Goal: Find specific page/section: Find specific page/section

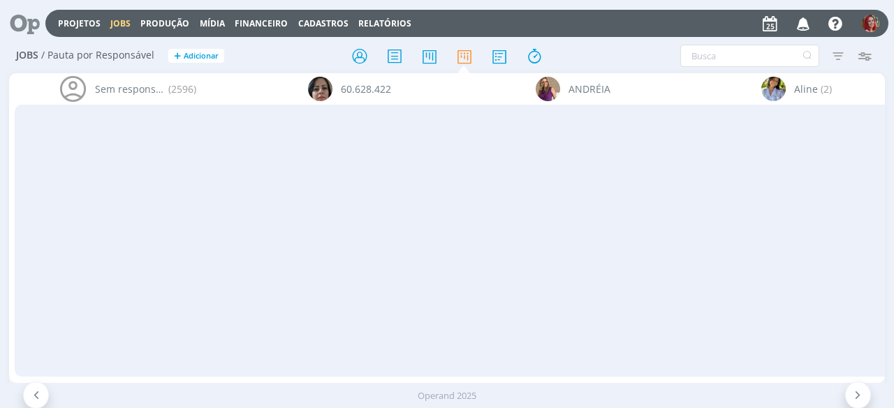
scroll to position [39, 0]
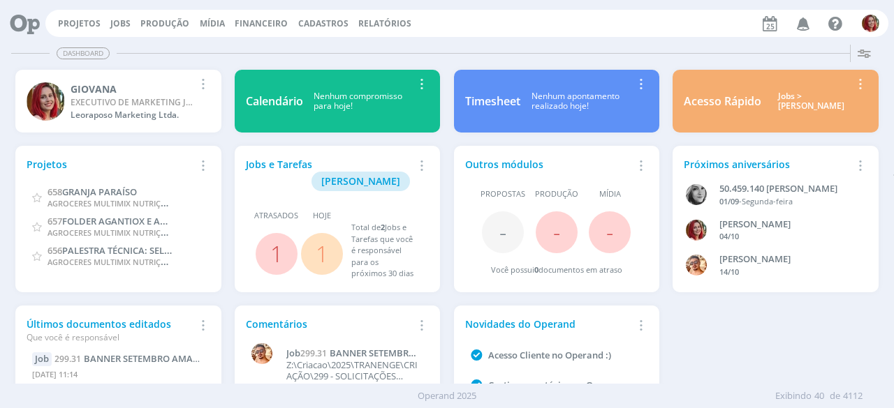
click at [325, 240] on link "1" at bounding box center [322, 254] width 13 height 30
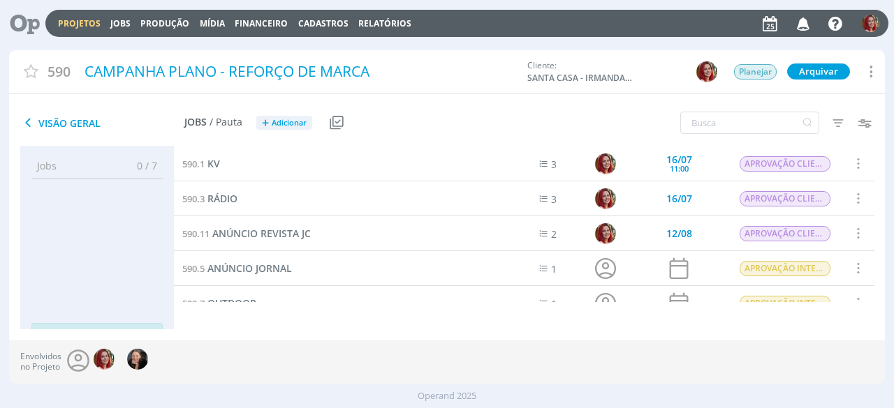
scroll to position [88, 0]
